Goal: Task Accomplishment & Management: Use online tool/utility

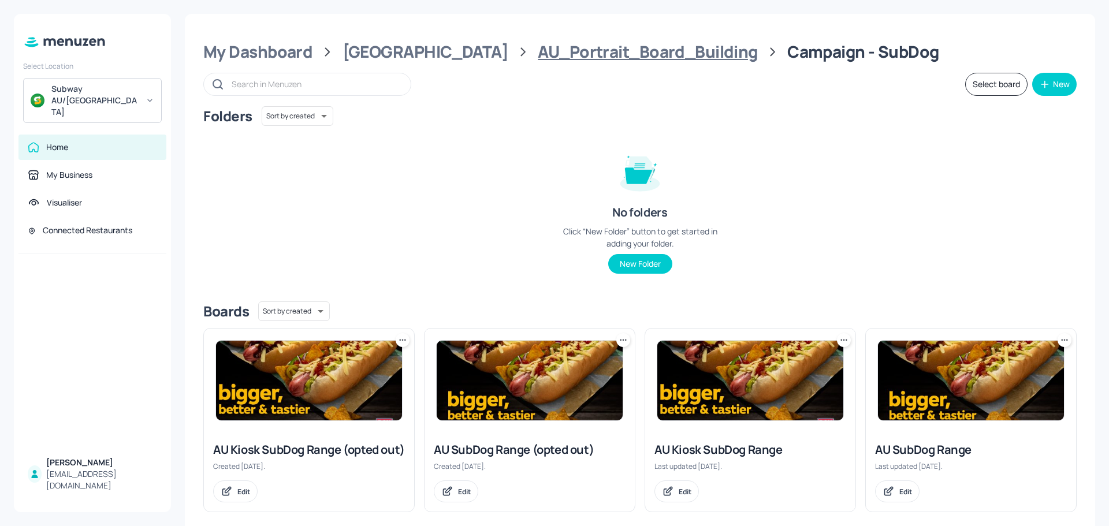
click at [538, 49] on div "AU_Portrait_Board_Building" at bounding box center [647, 52] width 219 height 21
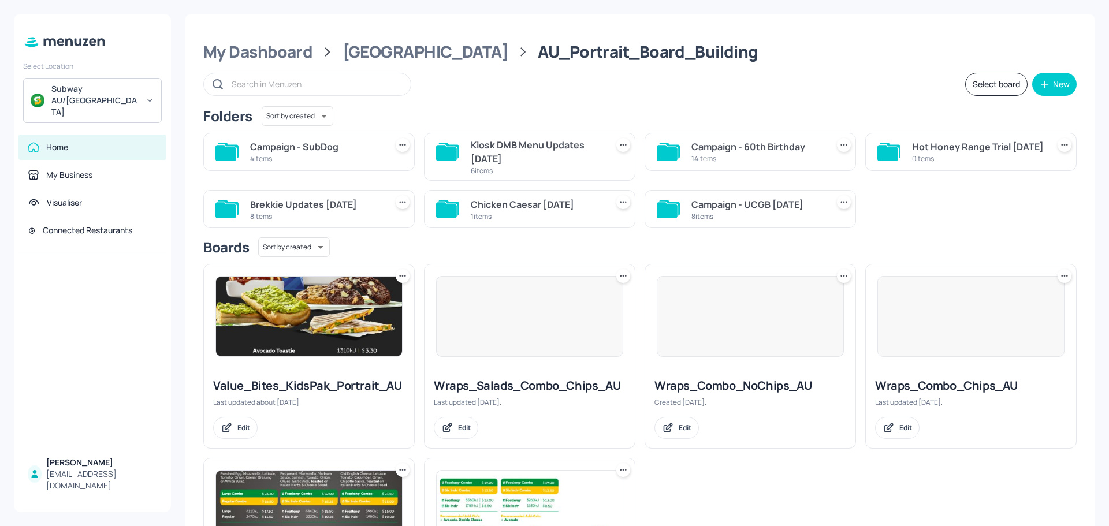
click at [931, 154] on div "Hot Honey Range Trial [DATE]" at bounding box center [978, 147] width 132 height 14
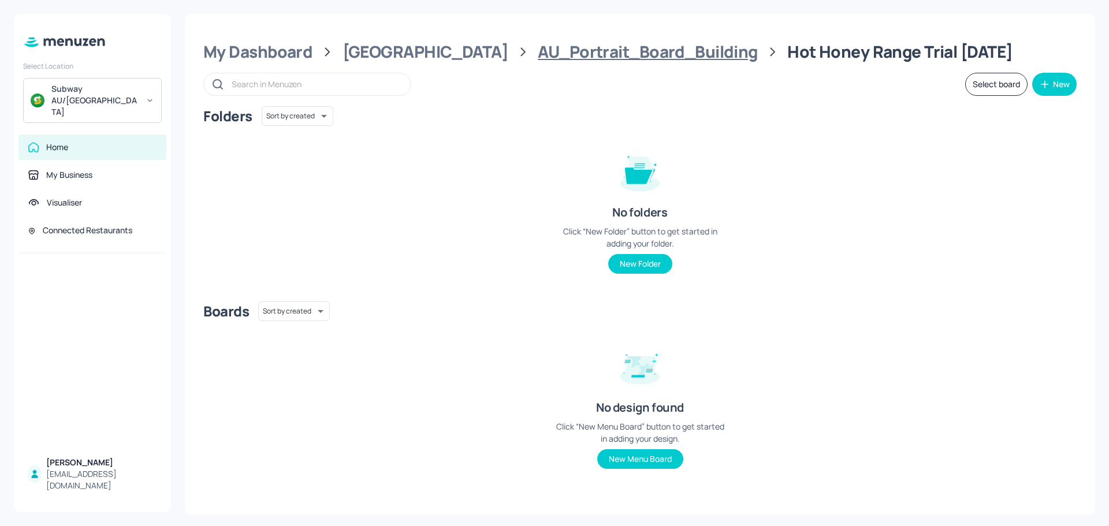
click at [593, 55] on div "AU_Portrait_Board_Building" at bounding box center [647, 52] width 219 height 21
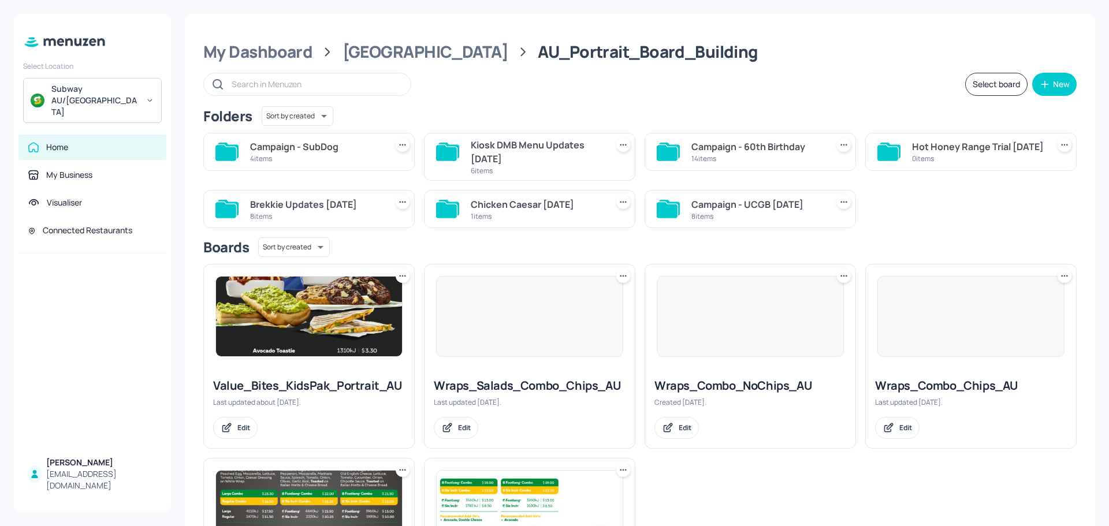
click at [293, 162] on div "4 items" at bounding box center [316, 159] width 132 height 10
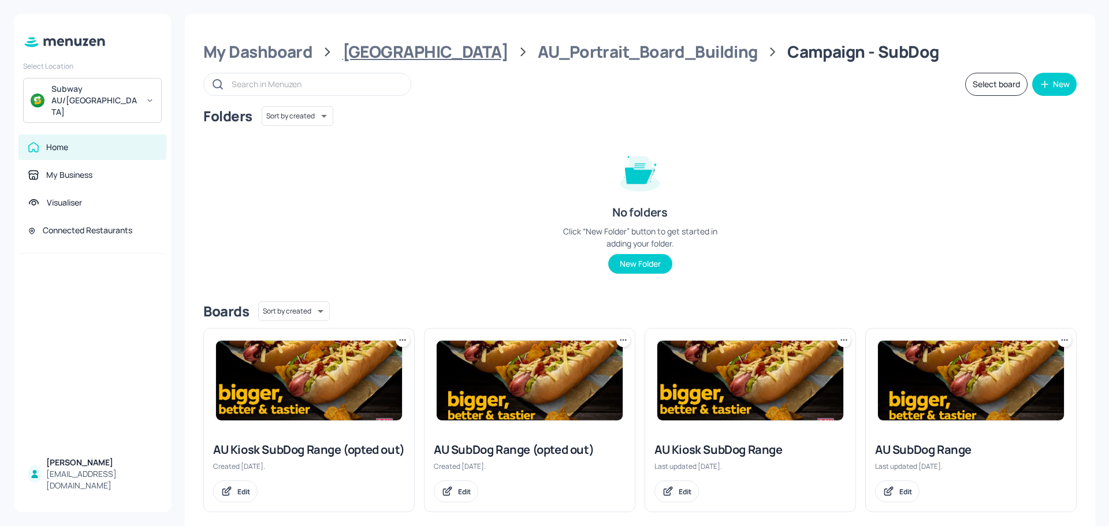
click at [389, 55] on div "[GEOGRAPHIC_DATA]" at bounding box center [425, 52] width 166 height 21
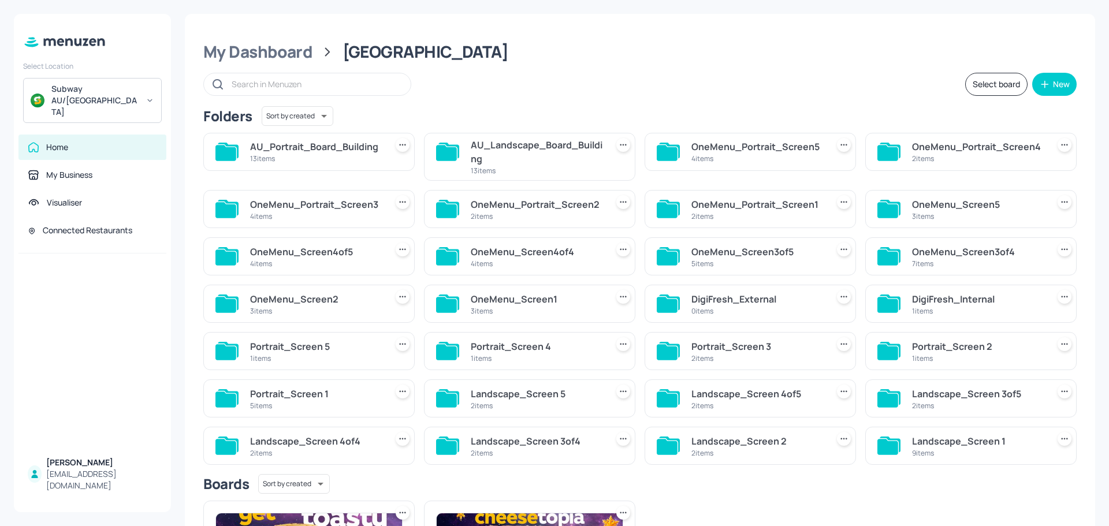
click at [506, 151] on div "AU_Landscape_Board_Building" at bounding box center [537, 152] width 132 height 28
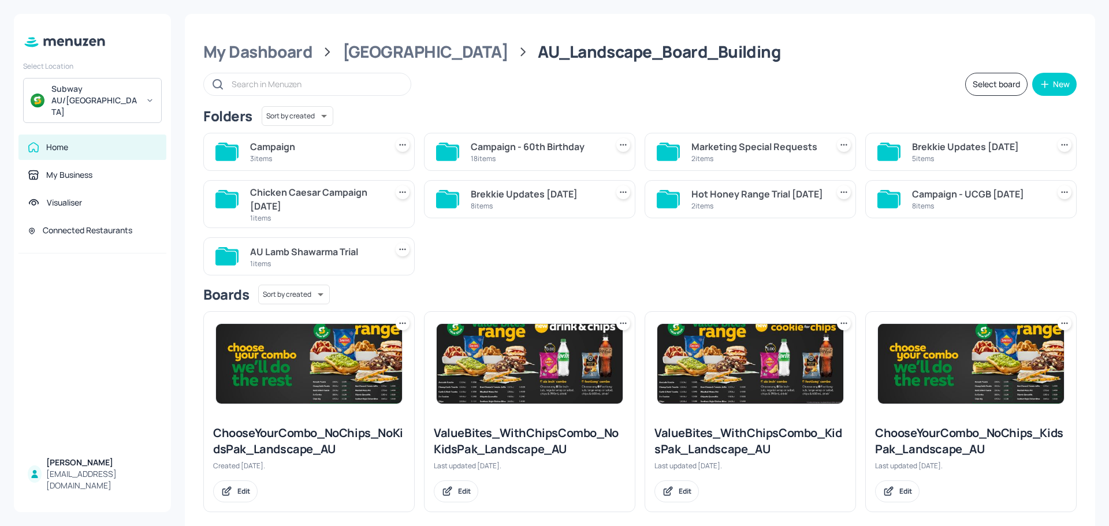
click at [303, 154] on div "3 items" at bounding box center [316, 159] width 132 height 10
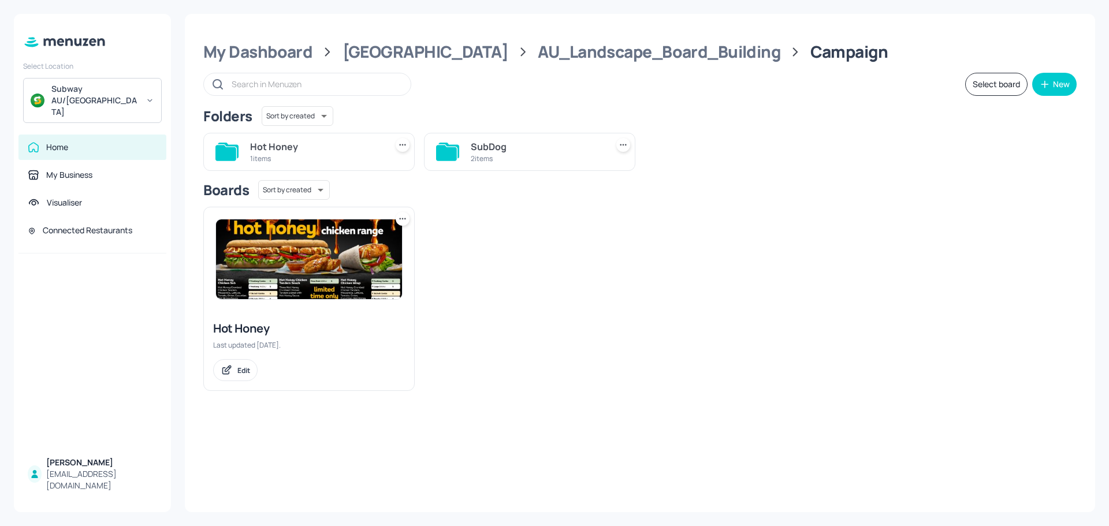
click at [303, 154] on div "1 items" at bounding box center [316, 159] width 132 height 10
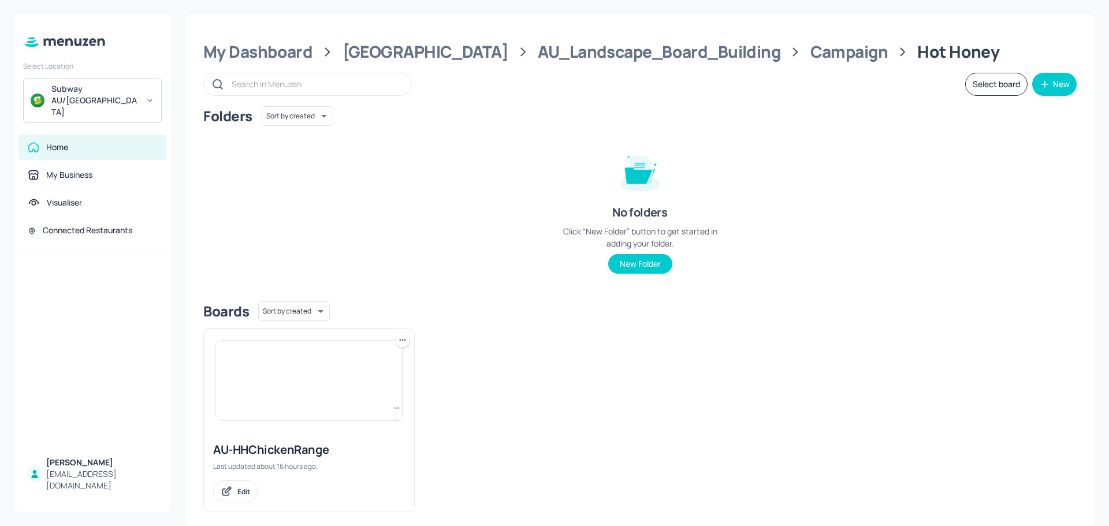
click at [273, 398] on img at bounding box center [309, 381] width 186 height 80
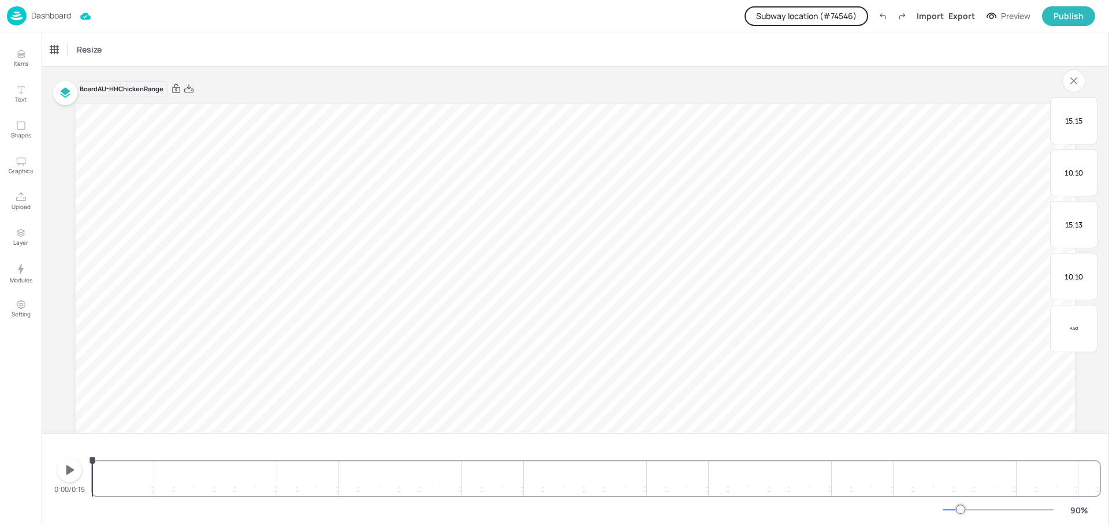
click at [47, 17] on p "Dashboard" at bounding box center [51, 16] width 40 height 8
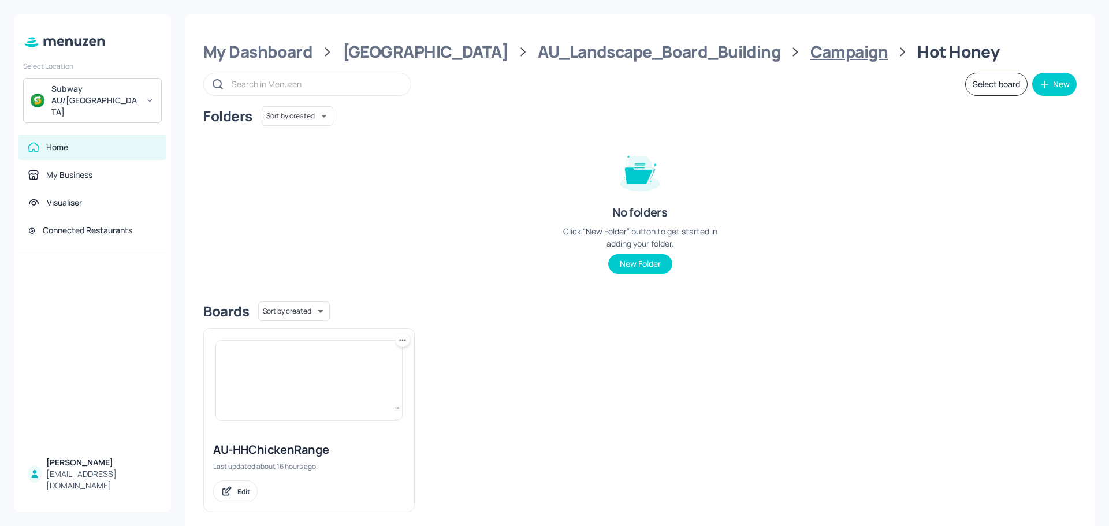
click at [810, 53] on div "Campaign" at bounding box center [849, 52] width 78 height 21
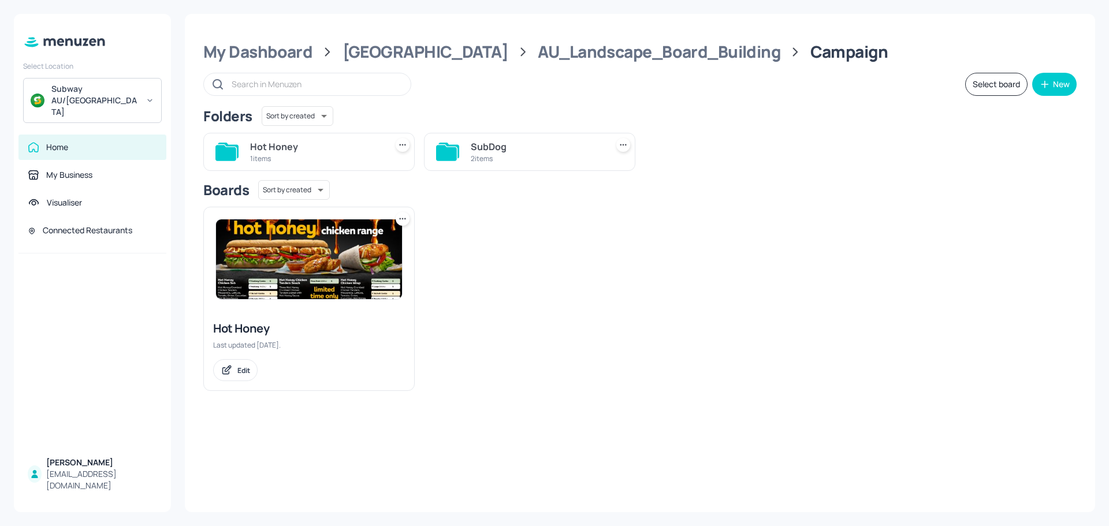
click at [282, 144] on div "Hot Honey" at bounding box center [316, 147] width 132 height 14
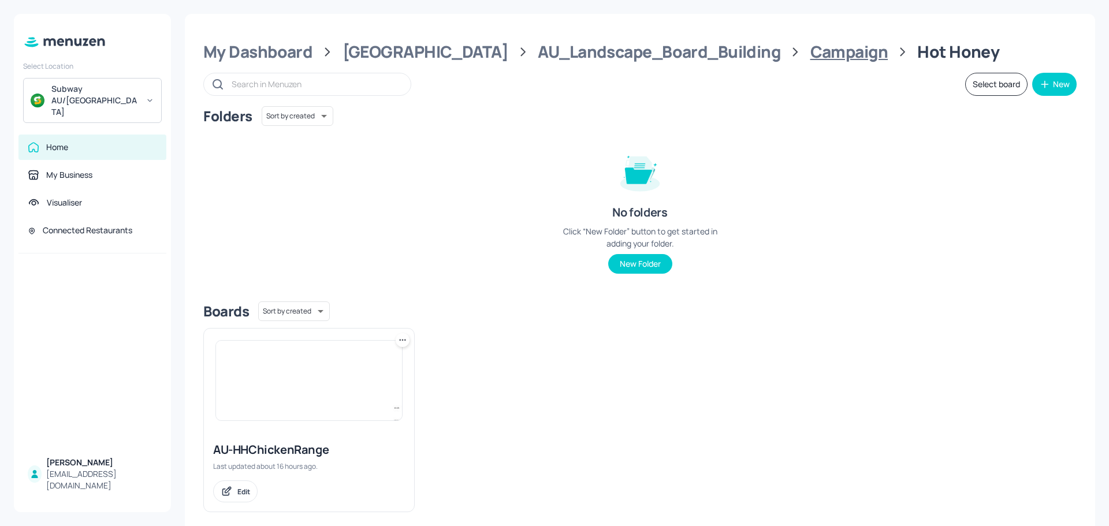
click at [810, 56] on div "Campaign" at bounding box center [849, 52] width 78 height 21
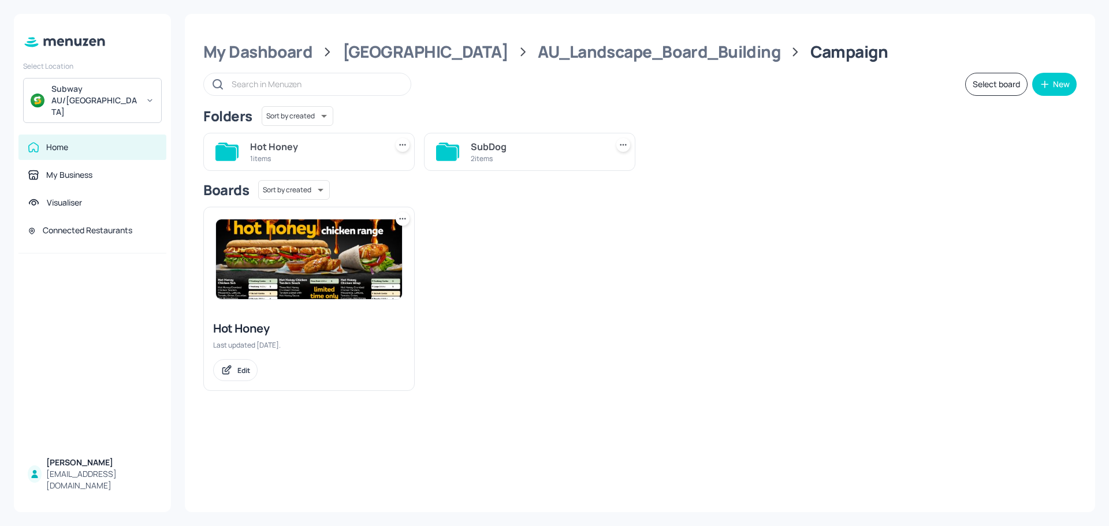
click at [320, 163] on div "1 items" at bounding box center [316, 159] width 132 height 10
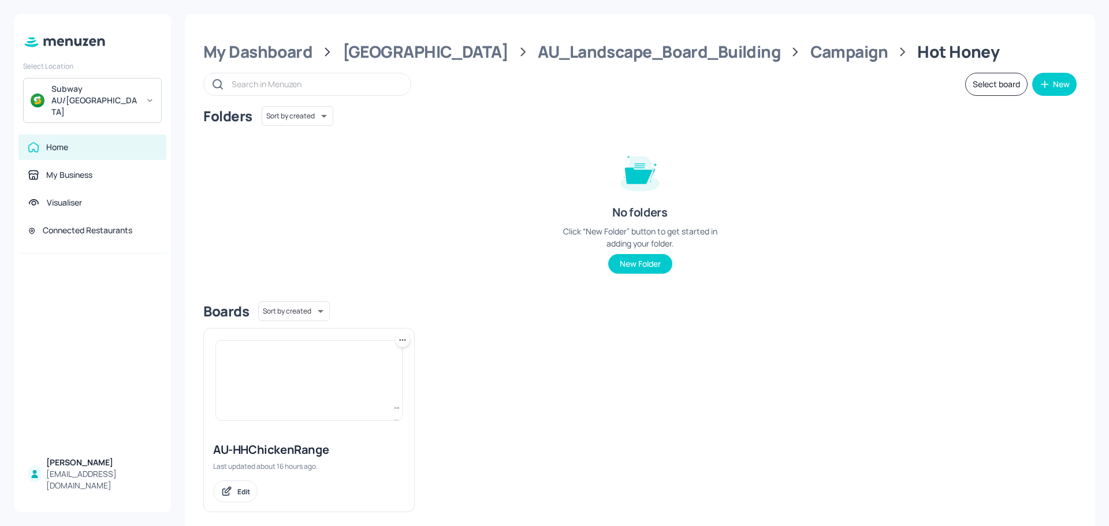
click at [266, 392] on img at bounding box center [309, 381] width 186 height 80
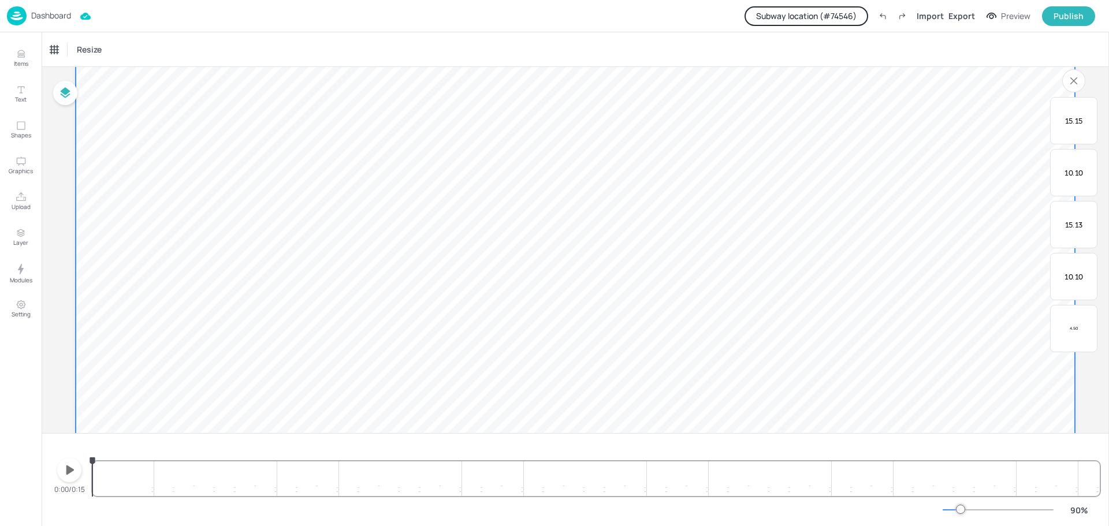
scroll to position [262, 0]
click at [73, 471] on icon "button" at bounding box center [70, 469] width 8 height 9
click at [73, 471] on icon "button" at bounding box center [69, 470] width 9 height 11
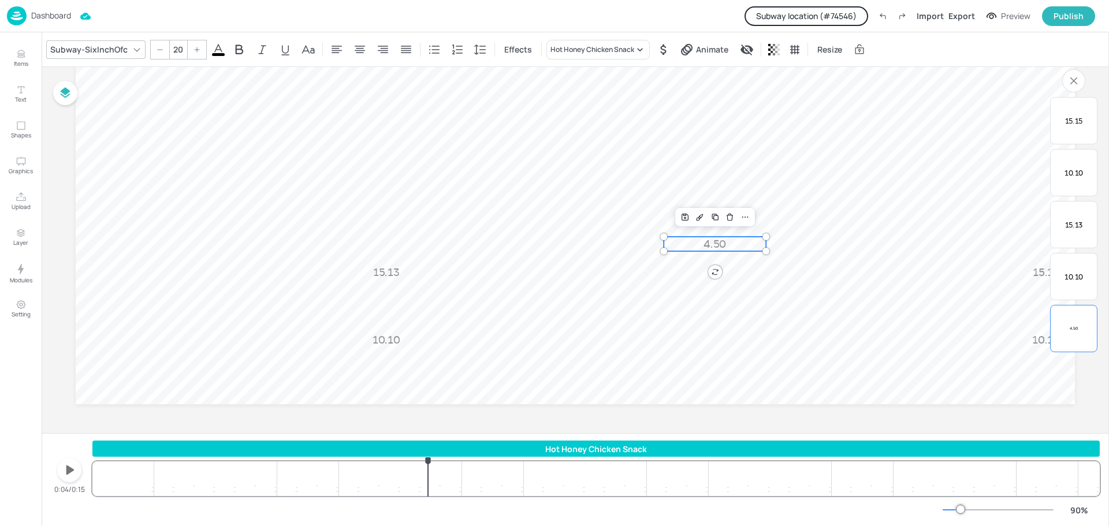
click at [717, 240] on span "4.50" at bounding box center [714, 244] width 23 height 13
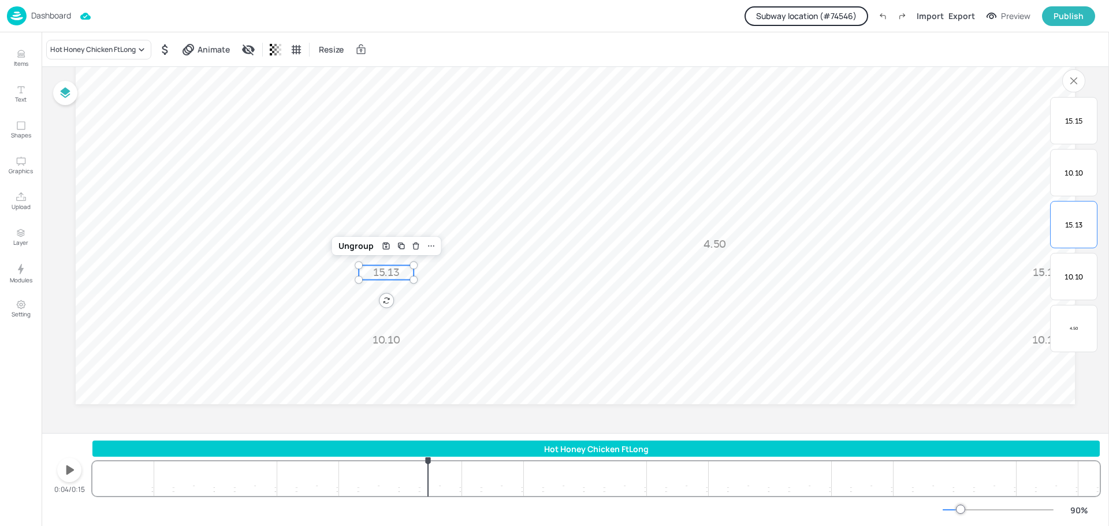
click at [380, 267] on span "15.13" at bounding box center [386, 272] width 27 height 13
click at [388, 340] on span "10.10" at bounding box center [386, 340] width 28 height 13
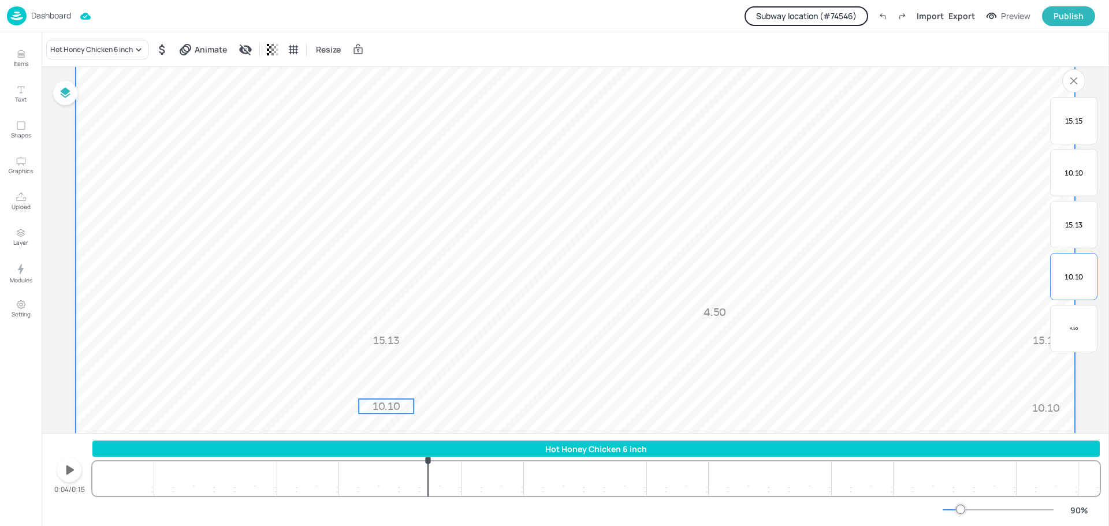
scroll to position [192, 0]
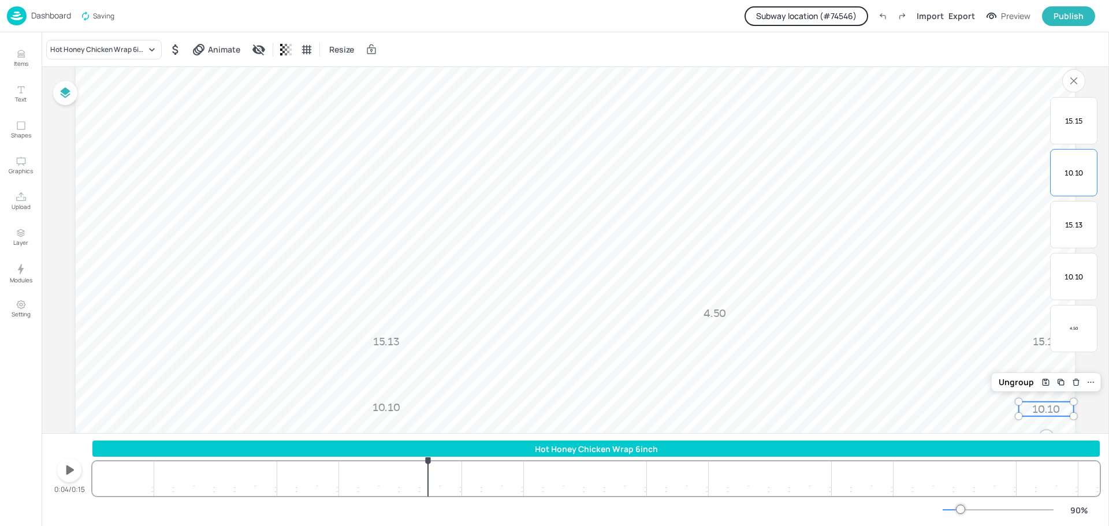
click at [1041, 408] on span "10.10" at bounding box center [1046, 409] width 28 height 13
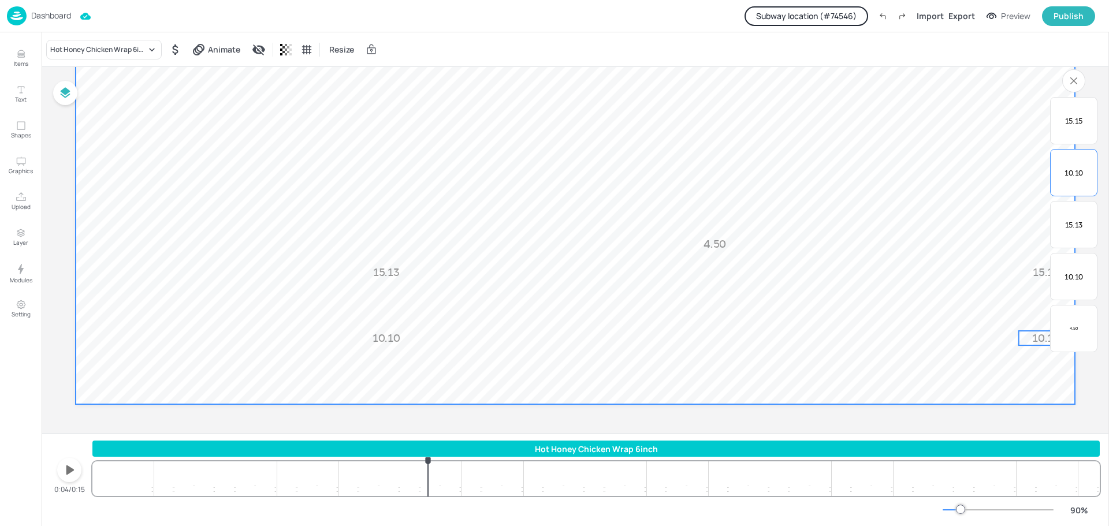
scroll to position [239, 0]
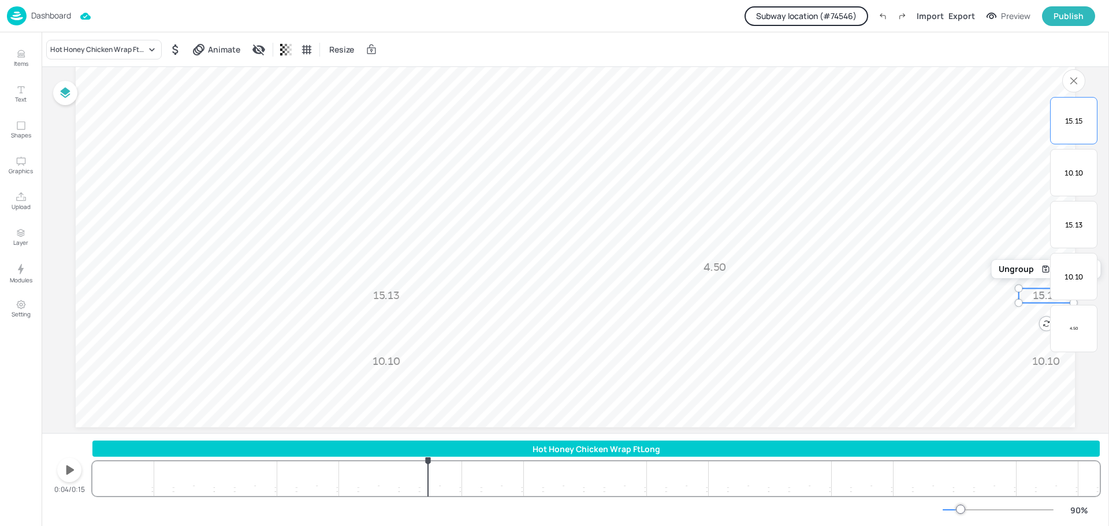
click at [1035, 298] on span "15.15" at bounding box center [1046, 295] width 27 height 13
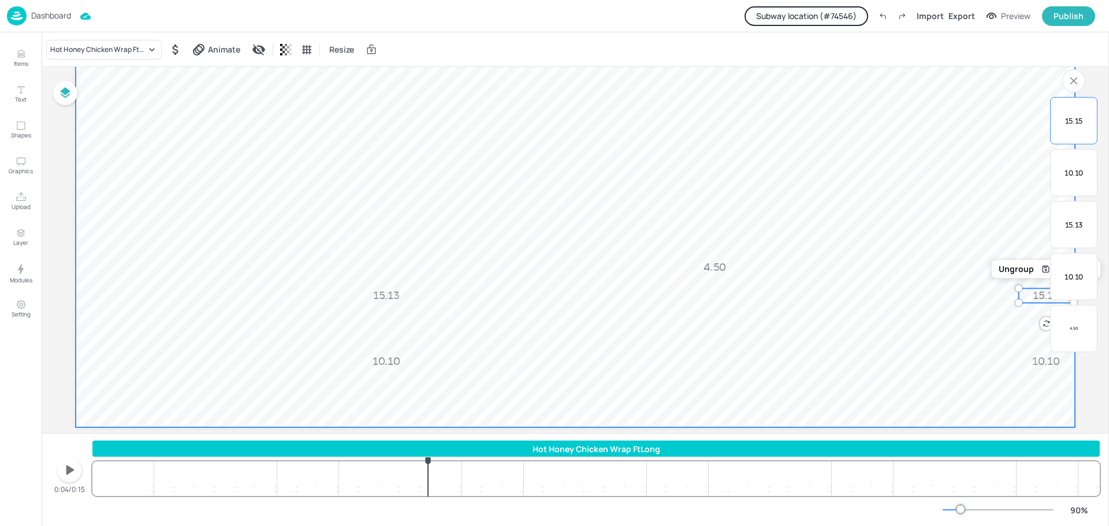
click at [398, 221] on video at bounding box center [575, 146] width 999 height 562
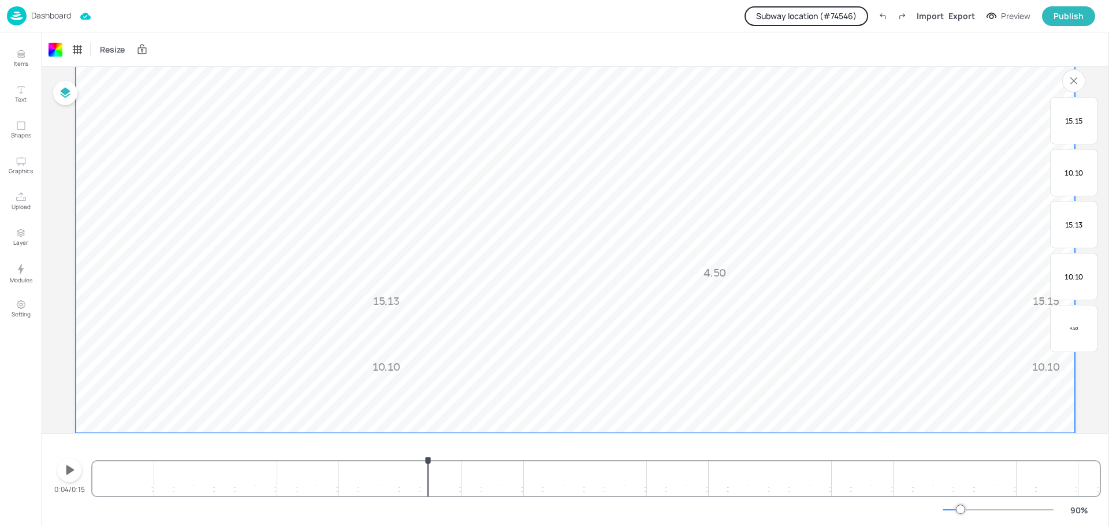
scroll to position [232, 0]
click at [476, 262] on video at bounding box center [575, 153] width 999 height 562
drag, startPoint x: 427, startPoint y: 462, endPoint x: 109, endPoint y: 465, distance: 318.8
click at [109, 465] on div at bounding box center [108, 460] width 9 height 9
click at [716, 270] on span "4.50" at bounding box center [714, 273] width 23 height 13
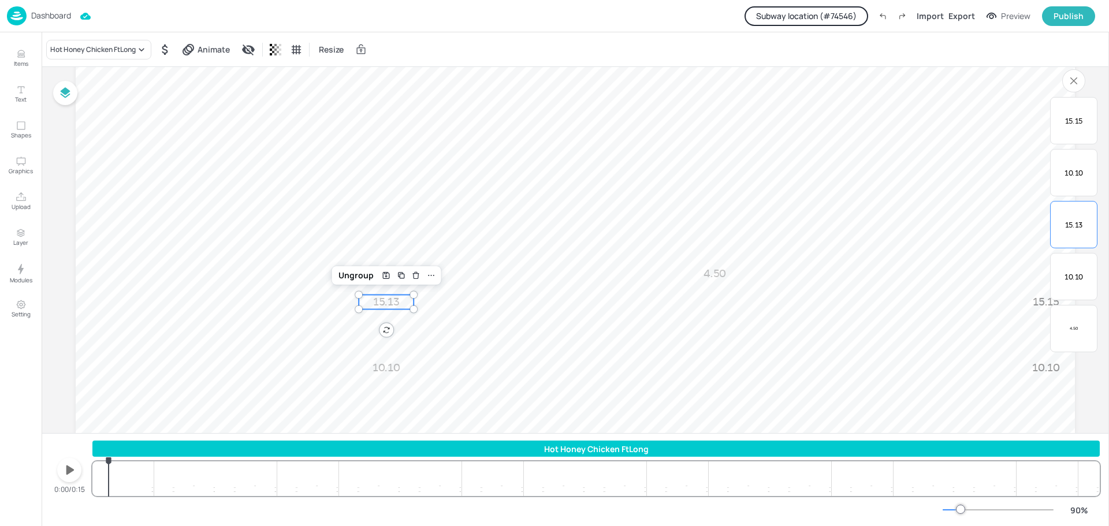
click at [381, 306] on span "15.13" at bounding box center [386, 302] width 27 height 13
click at [379, 367] on span "10.10" at bounding box center [386, 368] width 28 height 13
click at [72, 471] on icon "button" at bounding box center [70, 469] width 8 height 9
click at [72, 471] on icon "button" at bounding box center [69, 470] width 9 height 11
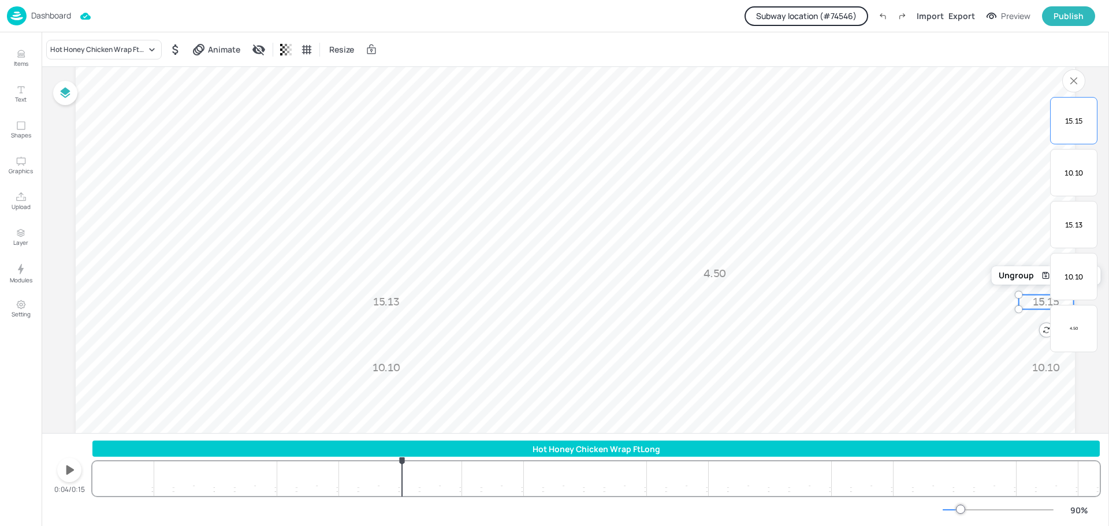
click at [1040, 301] on span "15.15" at bounding box center [1046, 302] width 27 height 13
click at [1037, 373] on span "10.10" at bounding box center [1046, 368] width 28 height 13
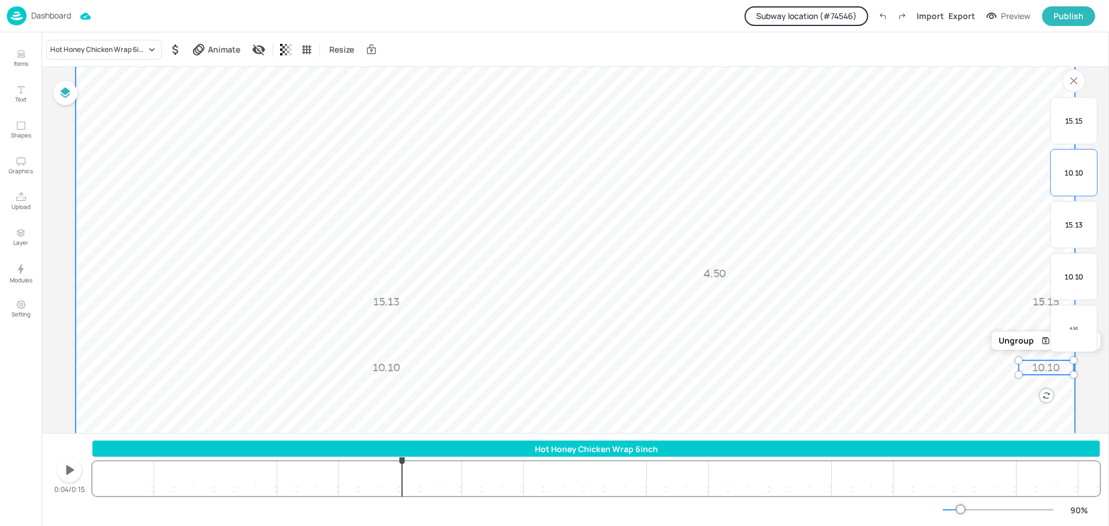
click at [793, 173] on video at bounding box center [575, 153] width 999 height 562
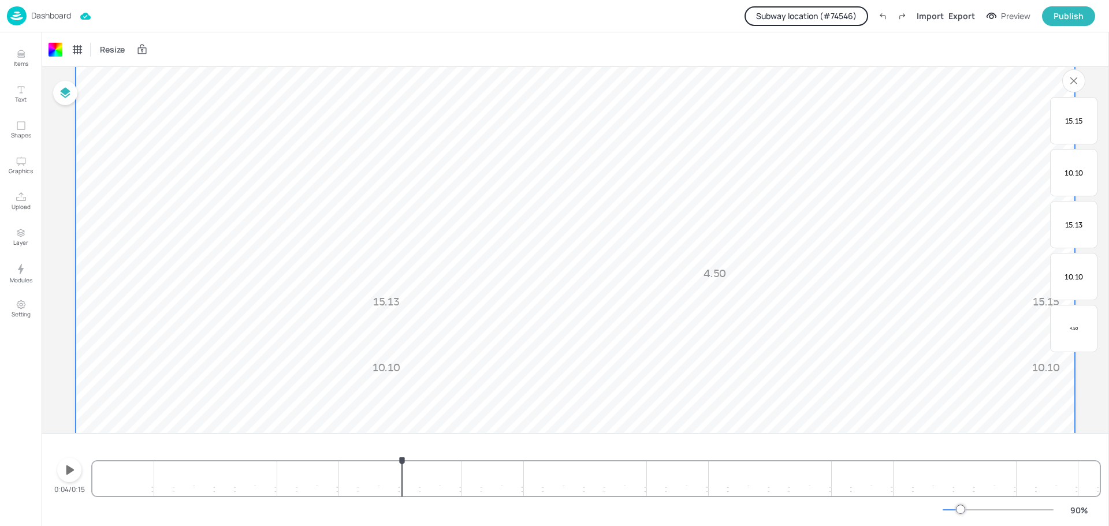
click at [46, 17] on p "Dashboard" at bounding box center [51, 16] width 40 height 8
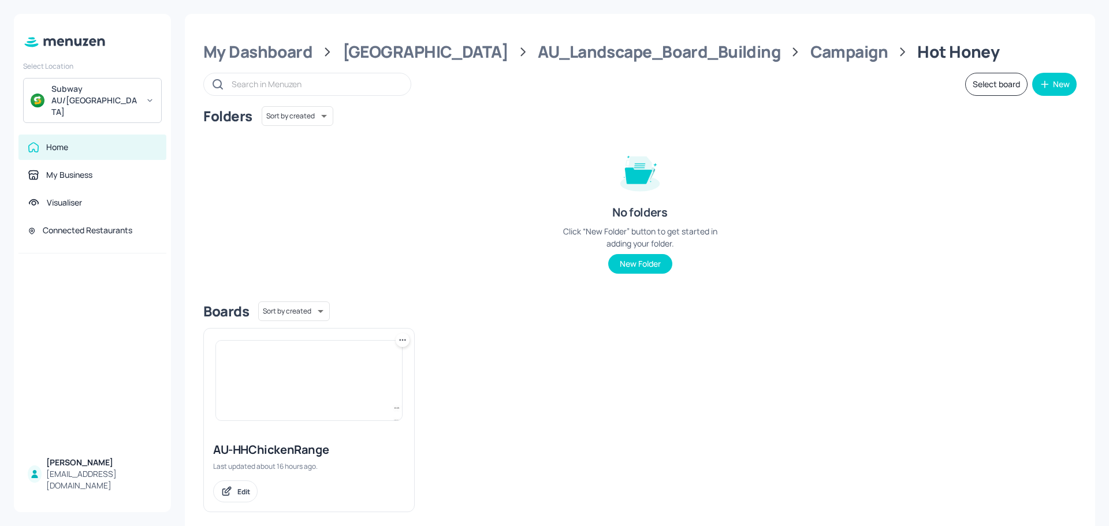
click at [307, 360] on img at bounding box center [309, 381] width 186 height 80
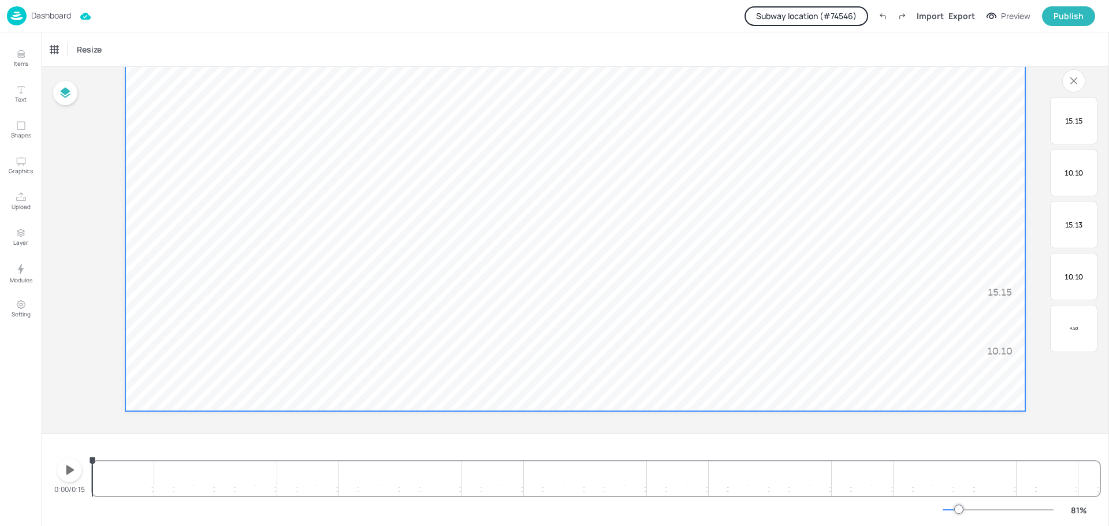
scroll to position [206, 0]
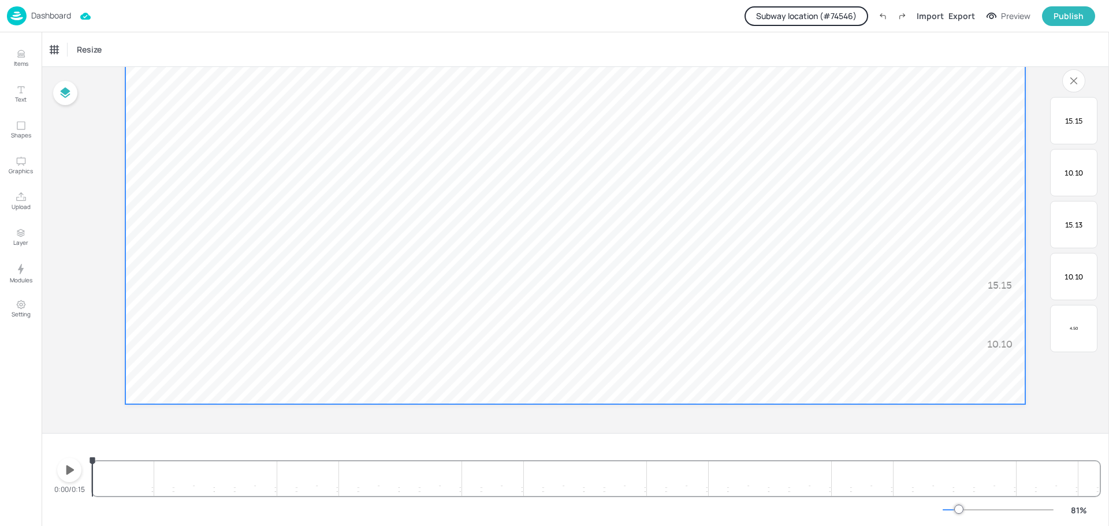
click at [591, 134] on video at bounding box center [575, 151] width 900 height 506
click at [68, 468] on icon "button" at bounding box center [70, 469] width 8 height 9
click at [68, 468] on icon "button" at bounding box center [69, 470] width 18 height 18
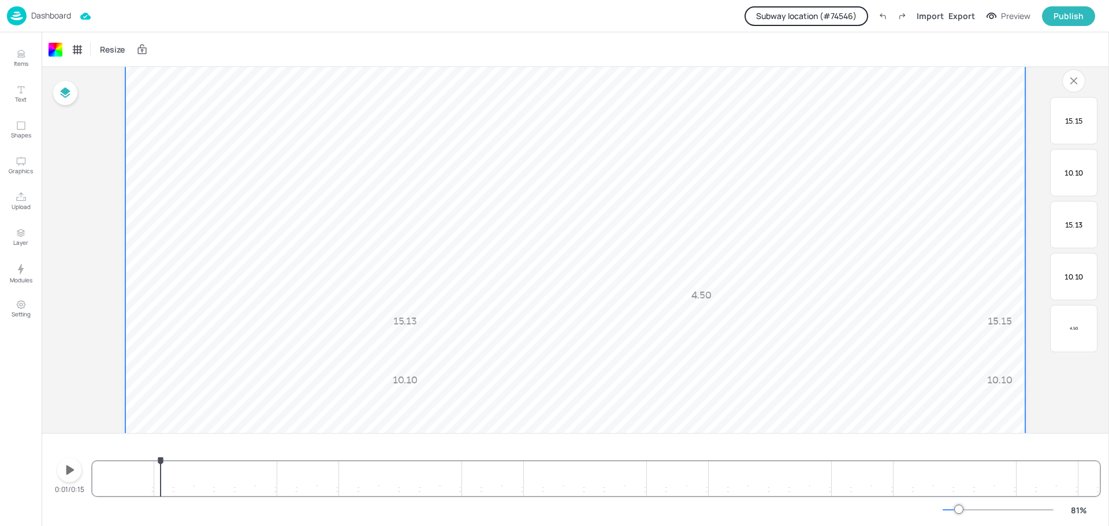
scroll to position [170, 0]
click at [72, 471] on icon "button" at bounding box center [70, 469] width 8 height 9
click at [72, 471] on icon "button" at bounding box center [69, 470] width 9 height 11
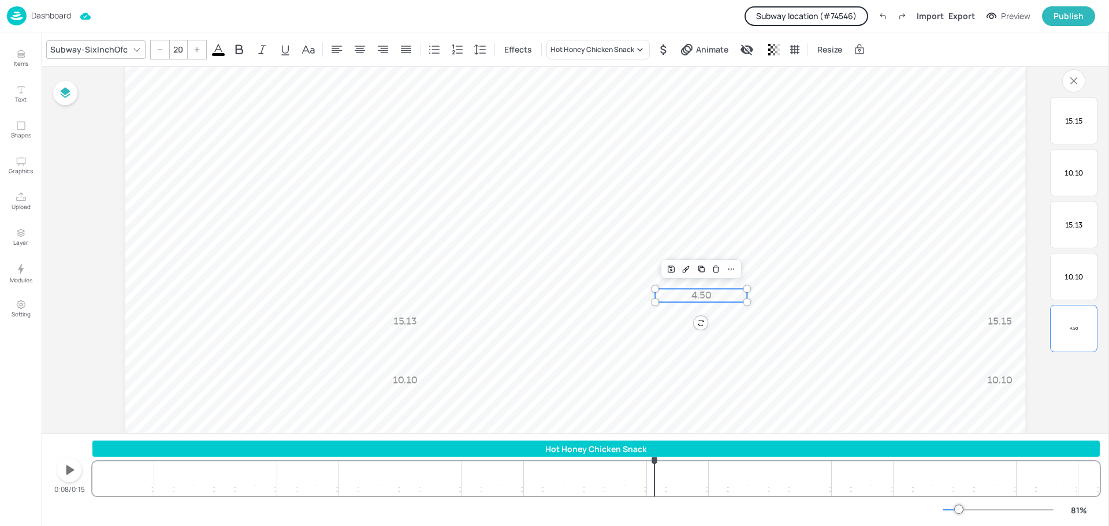
click at [705, 295] on span "4.50" at bounding box center [701, 295] width 20 height 11
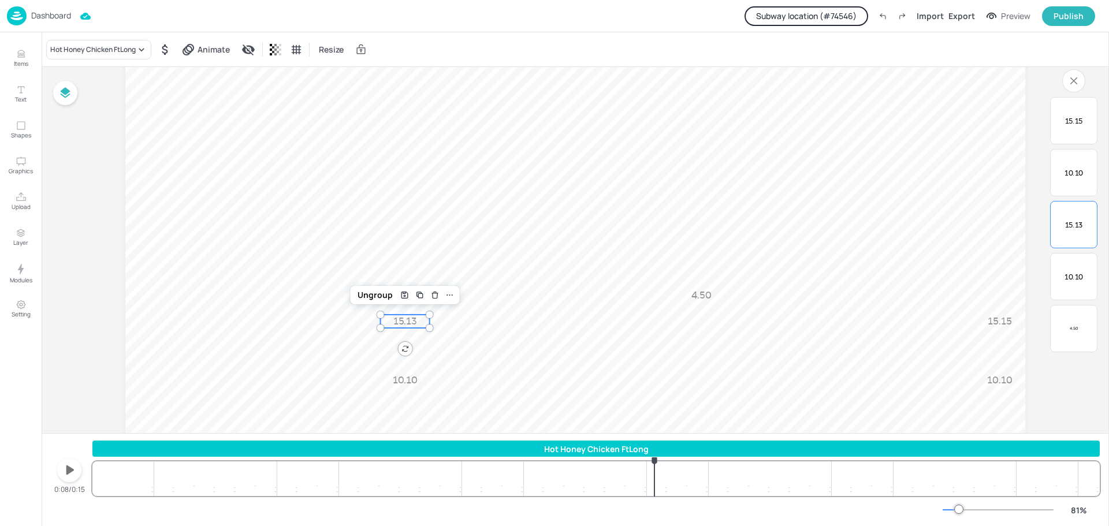
click at [399, 323] on span "15.13" at bounding box center [405, 321] width 24 height 11
click at [403, 381] on span "10.10" at bounding box center [405, 380] width 25 height 11
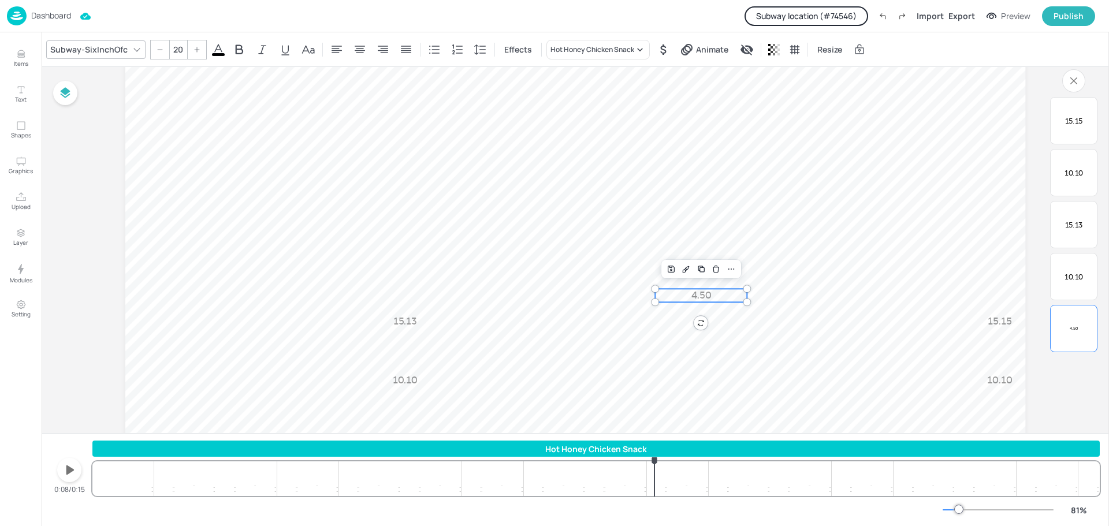
click at [706, 297] on span "4.50" at bounding box center [701, 295] width 20 height 11
drag, startPoint x: 746, startPoint y: 295, endPoint x: 691, endPoint y: 298, distance: 54.4
click at [691, 298] on div "4.50 10.10 15.13 10.10 15.15" at bounding box center [575, 187] width 900 height 506
drag, startPoint x: 670, startPoint y: 295, endPoint x: 701, endPoint y: 295, distance: 30.0
click at [701, 295] on span "4.50" at bounding box center [704, 294] width 20 height 11
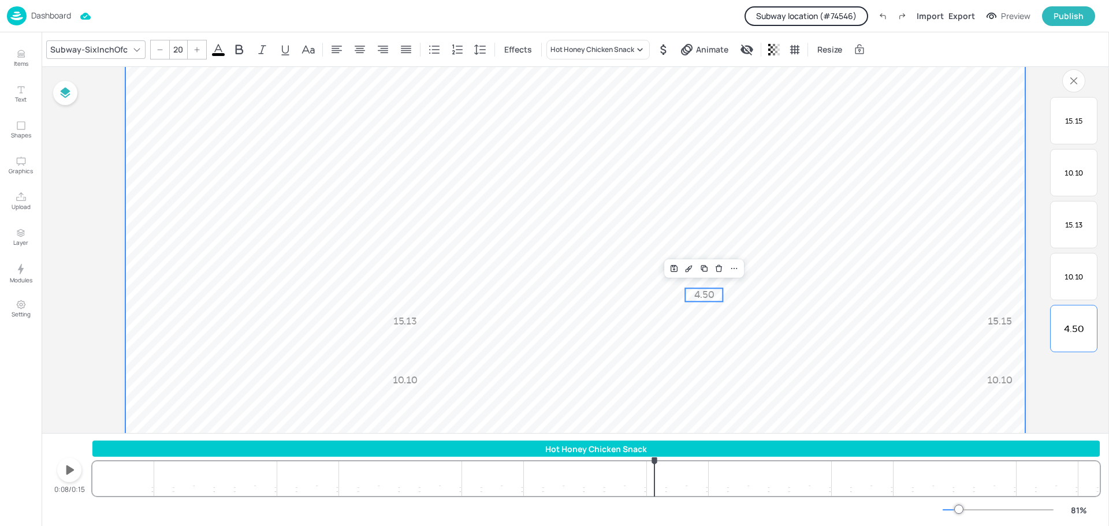
click at [766, 308] on video at bounding box center [575, 187] width 900 height 506
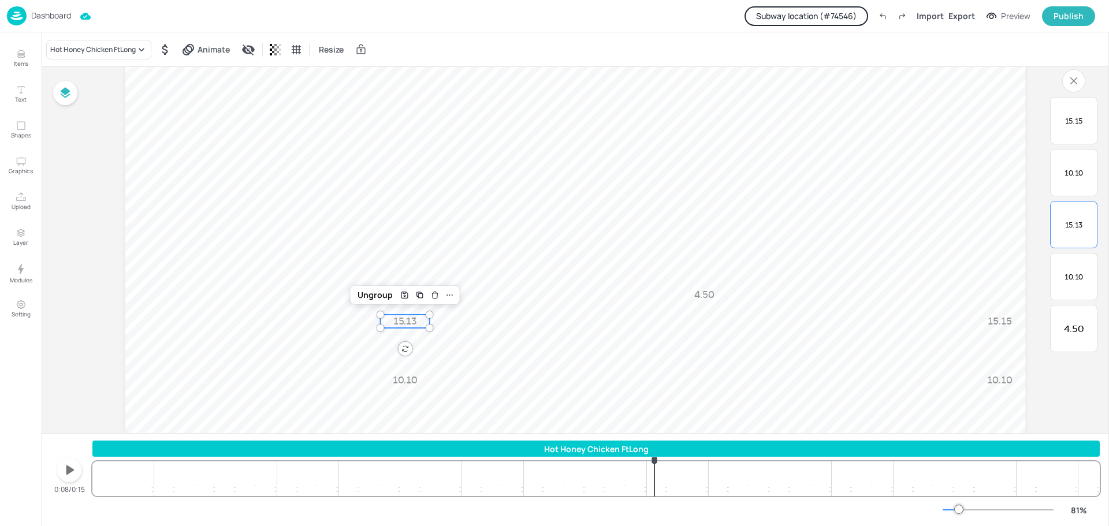
click at [412, 326] on span "15.13" at bounding box center [405, 321] width 24 height 11
click at [141, 47] on icon at bounding box center [142, 50] width 12 height 12
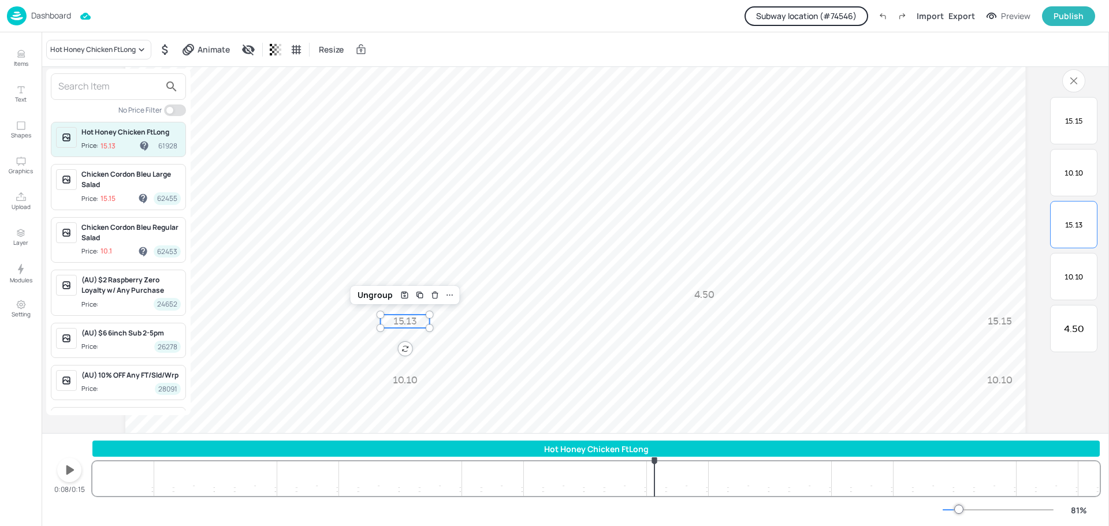
click at [329, 187] on div at bounding box center [554, 263] width 1109 height 526
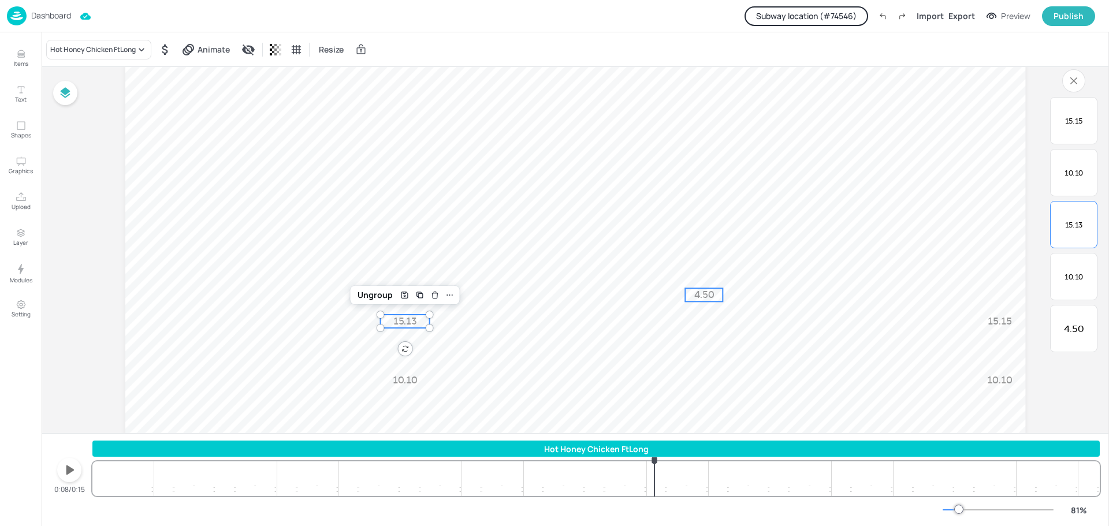
click at [702, 295] on span "4.50" at bounding box center [704, 294] width 20 height 11
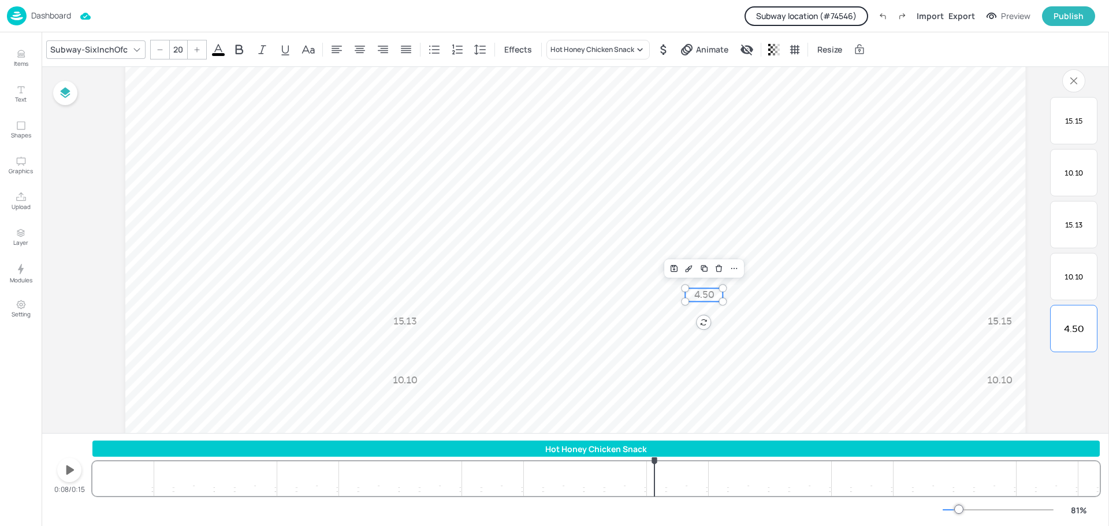
type input "--"
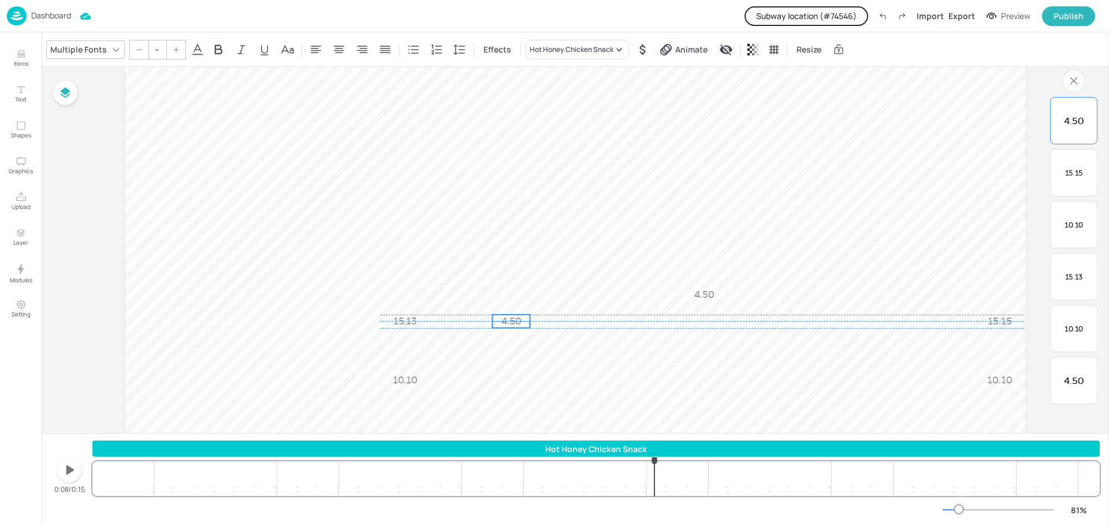
drag, startPoint x: 707, startPoint y: 299, endPoint x: 510, endPoint y: 320, distance: 198.6
click at [510, 320] on span "4.50" at bounding box center [511, 321] width 20 height 11
click at [411, 319] on span "15.13" at bounding box center [405, 321] width 24 height 11
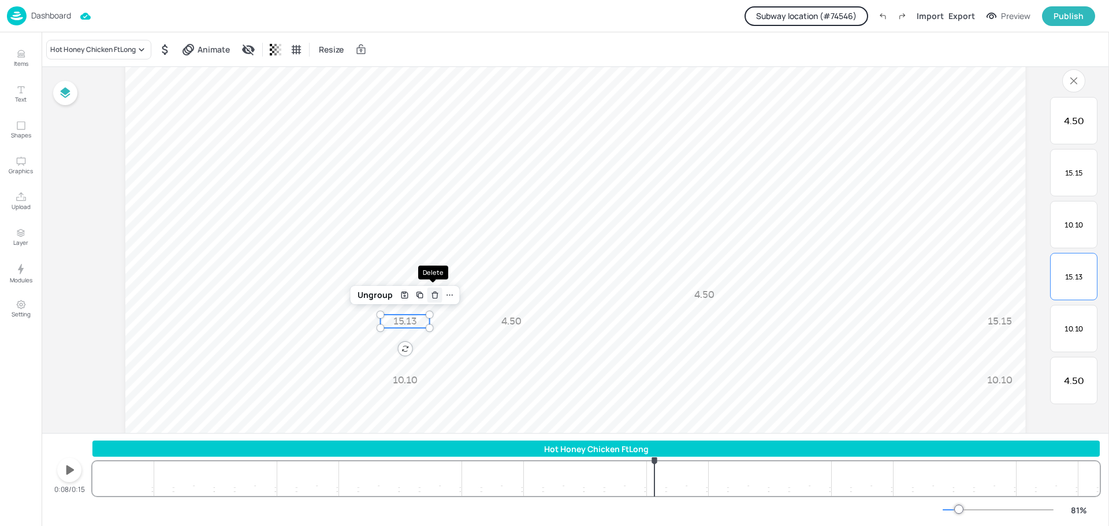
click at [430, 294] on icon "Delete" at bounding box center [434, 294] width 9 height 9
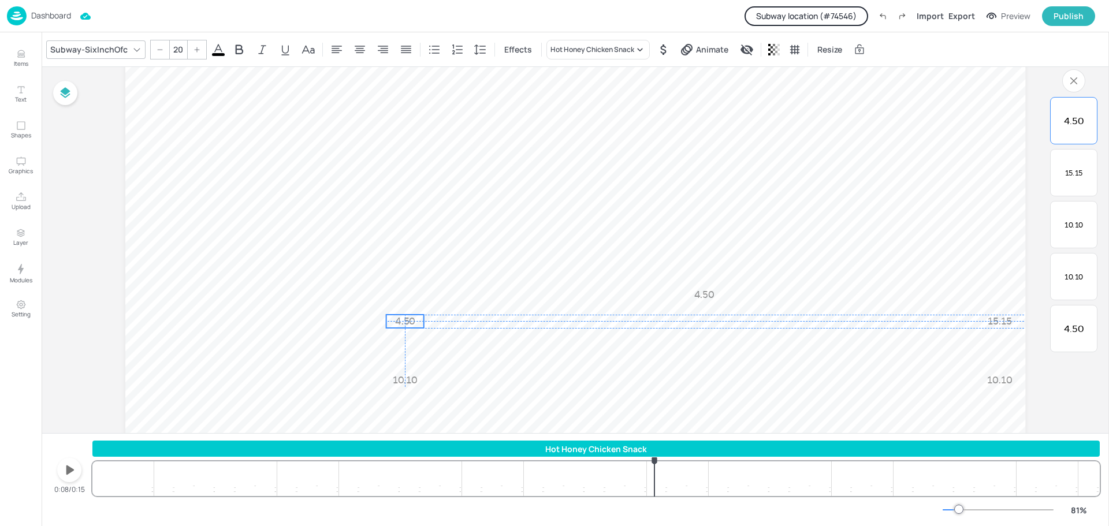
drag, startPoint x: 505, startPoint y: 322, endPoint x: 400, endPoint y: 322, distance: 104.5
click at [400, 322] on span "4.50" at bounding box center [405, 321] width 20 height 11
click at [610, 50] on div "Hot Honey Chicken Snack" at bounding box center [592, 49] width 84 height 10
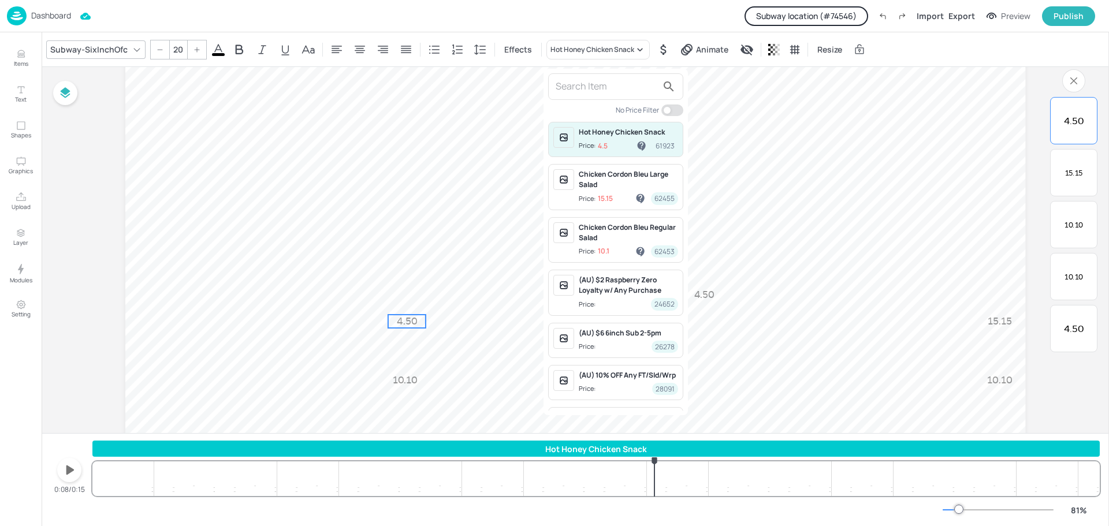
click at [578, 91] on input "text" at bounding box center [607, 86] width 102 height 18
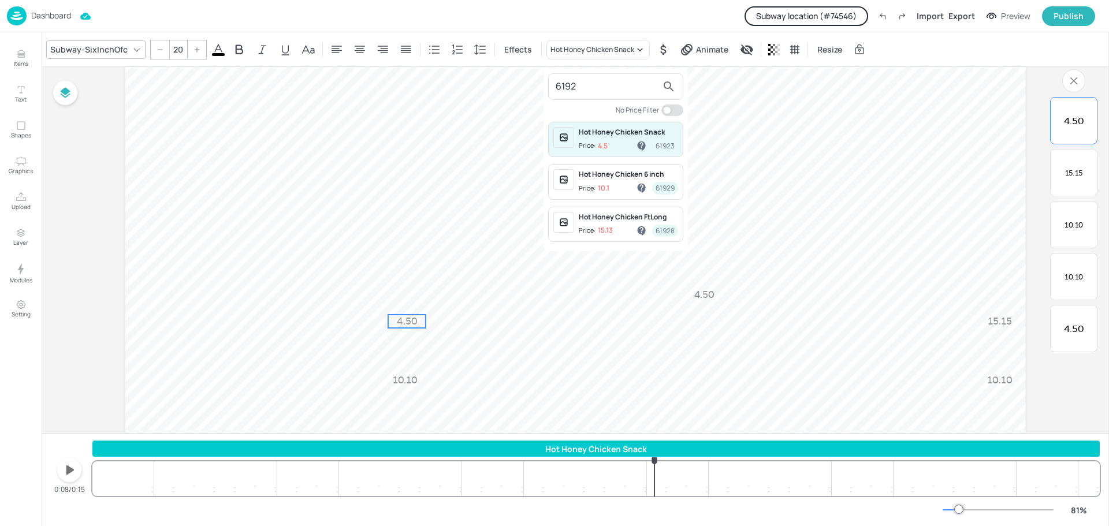
type input "6192"
click at [612, 222] on div "Hot Honey Chicken FtLong Price: 15.13 61928" at bounding box center [628, 224] width 99 height 25
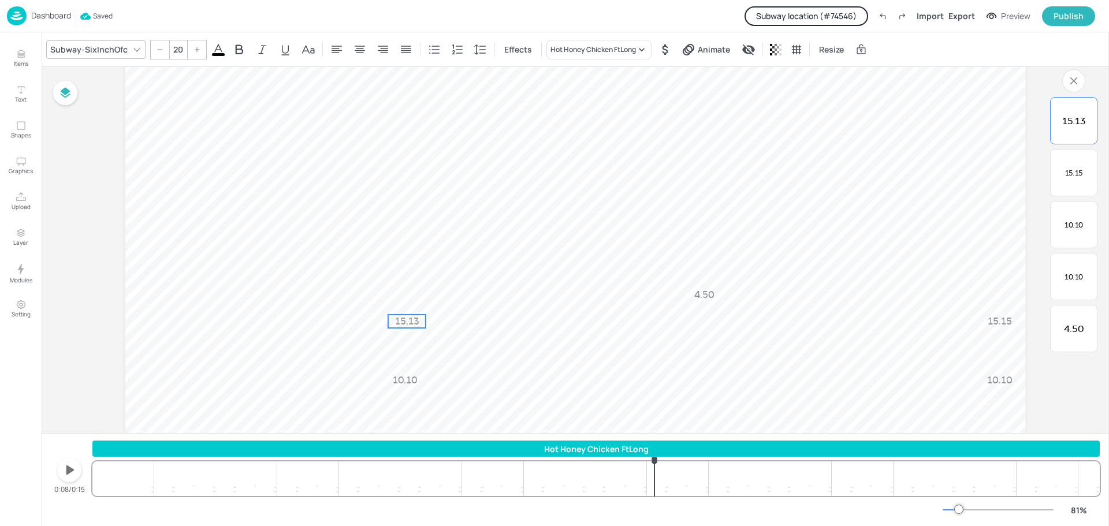
click at [403, 315] on p "15.13" at bounding box center [407, 321] width 38 height 13
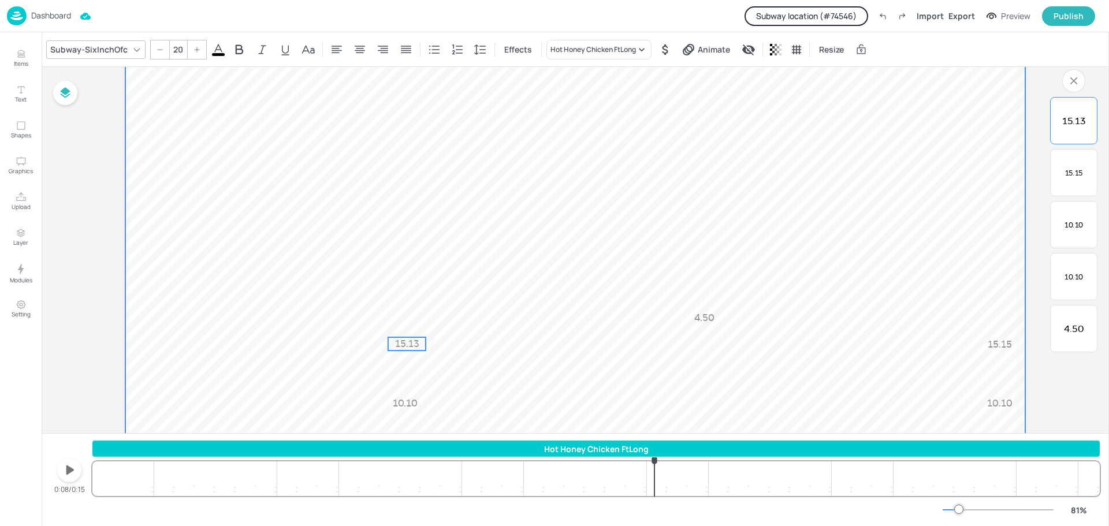
click at [473, 353] on video at bounding box center [575, 210] width 900 height 506
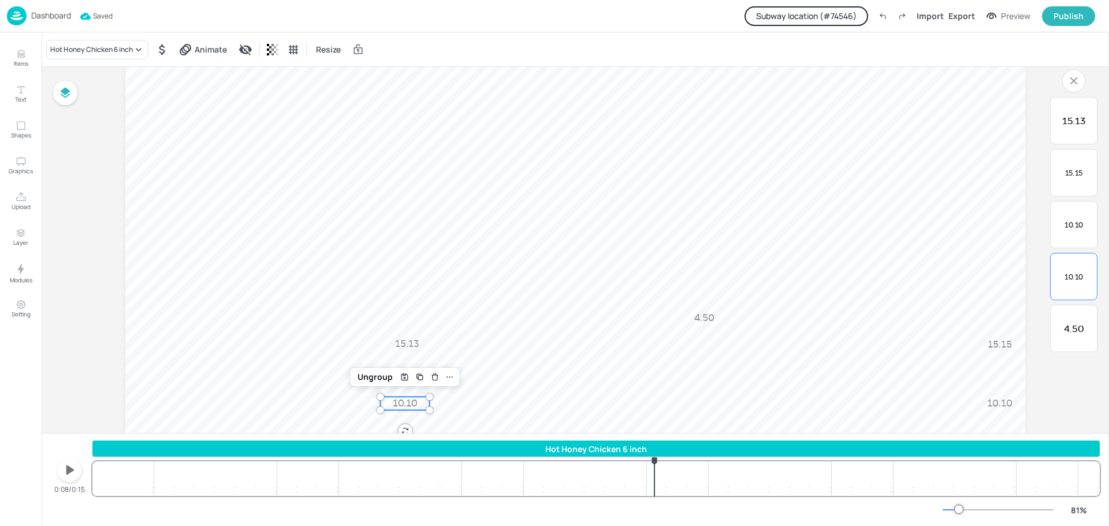
click at [403, 403] on span "10.10" at bounding box center [405, 403] width 25 height 11
click at [125, 49] on div "Hot Honey Chicken 6 inch" at bounding box center [91, 49] width 83 height 10
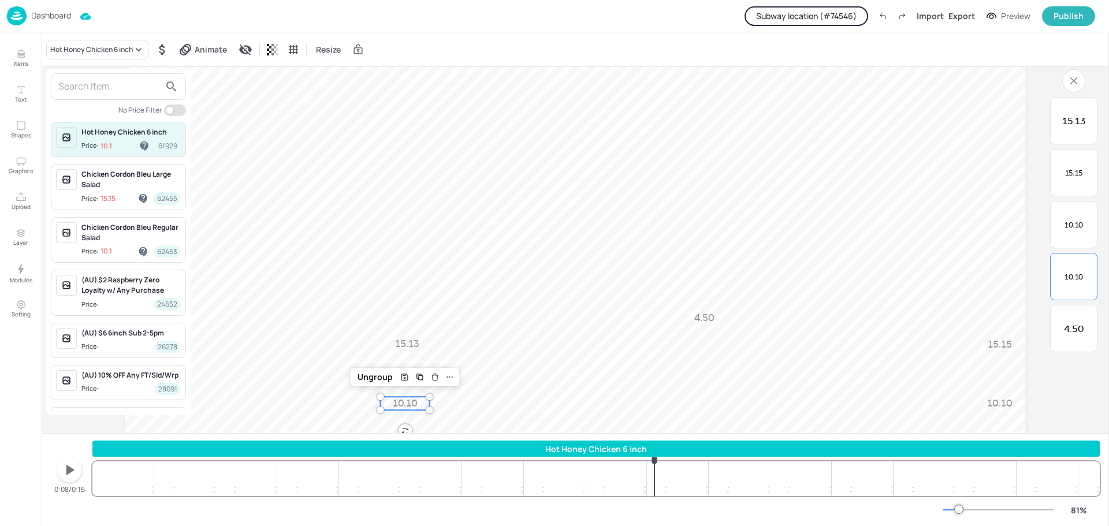
click at [319, 140] on div at bounding box center [554, 263] width 1109 height 526
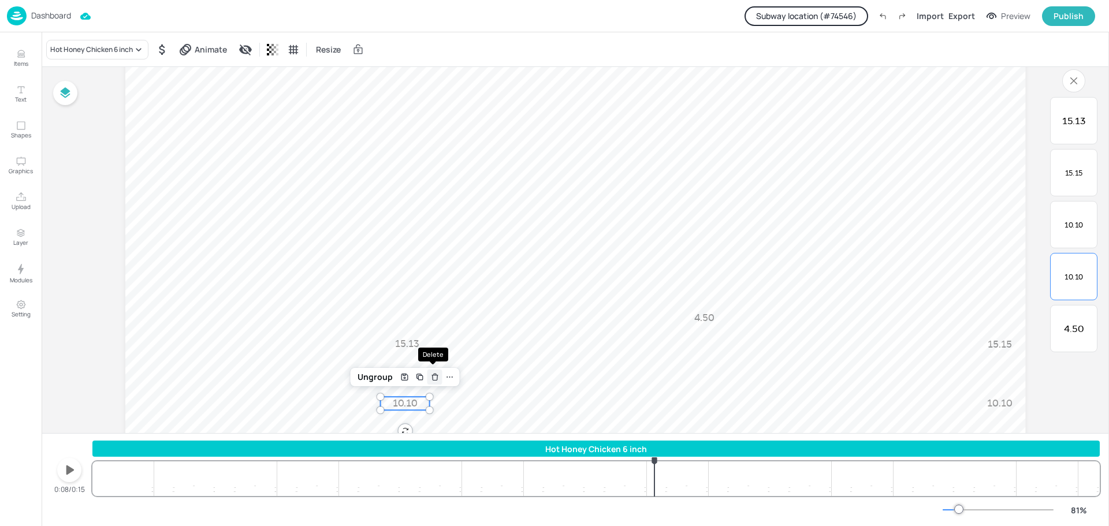
click at [434, 376] on icon "Delete" at bounding box center [434, 376] width 9 height 9
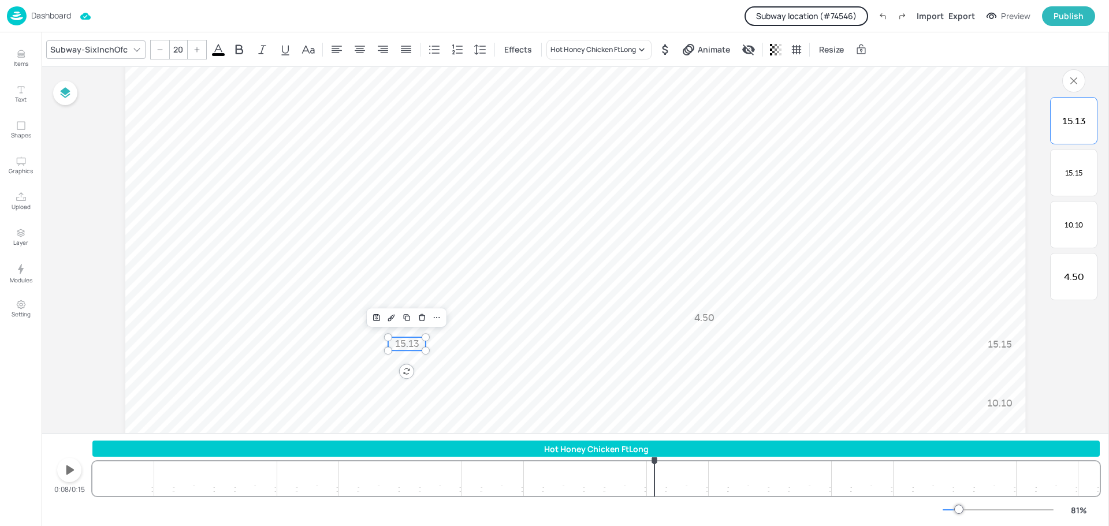
click at [401, 337] on p "15.13" at bounding box center [407, 343] width 38 height 13
type input "--"
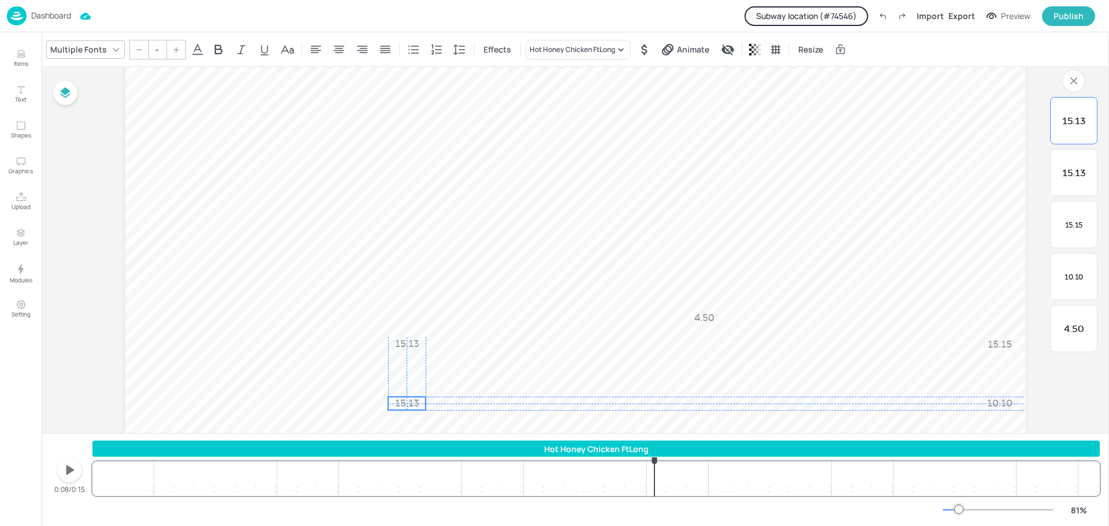
drag, startPoint x: 411, startPoint y: 351, endPoint x: 408, endPoint y: 405, distance: 55.0
click at [408, 405] on span "15.13" at bounding box center [407, 403] width 24 height 11
click at [595, 44] on div "Hot Honey Chicken FtLong" at bounding box center [572, 49] width 85 height 10
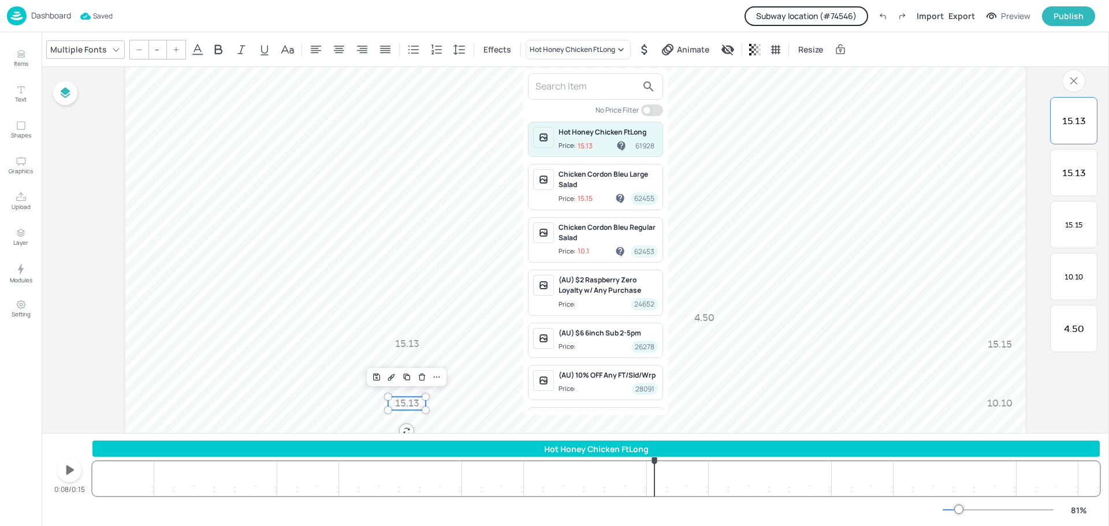
click at [573, 81] on input "text" at bounding box center [586, 86] width 102 height 18
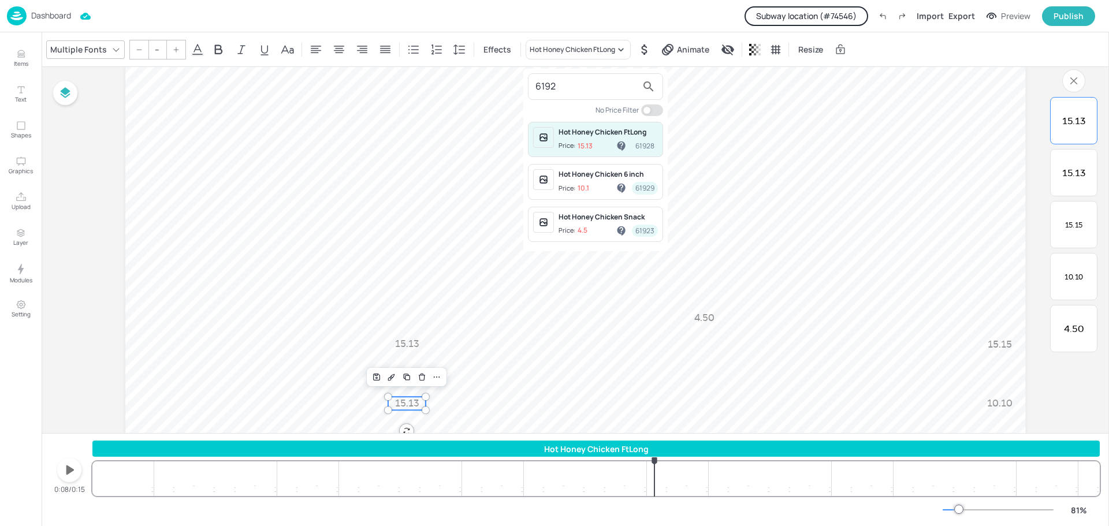
type input "61929"
